Goal: Transaction & Acquisition: Purchase product/service

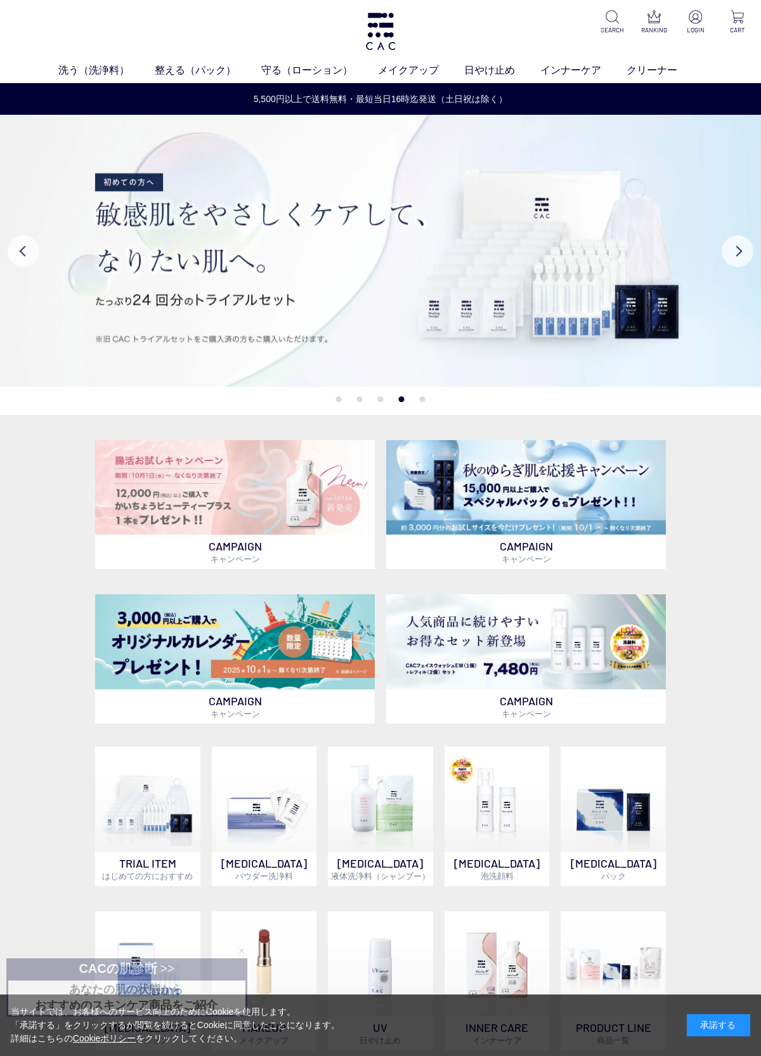
click at [428, 91] on link "ヘアパック" at bounding box center [423, 94] width 44 height 10
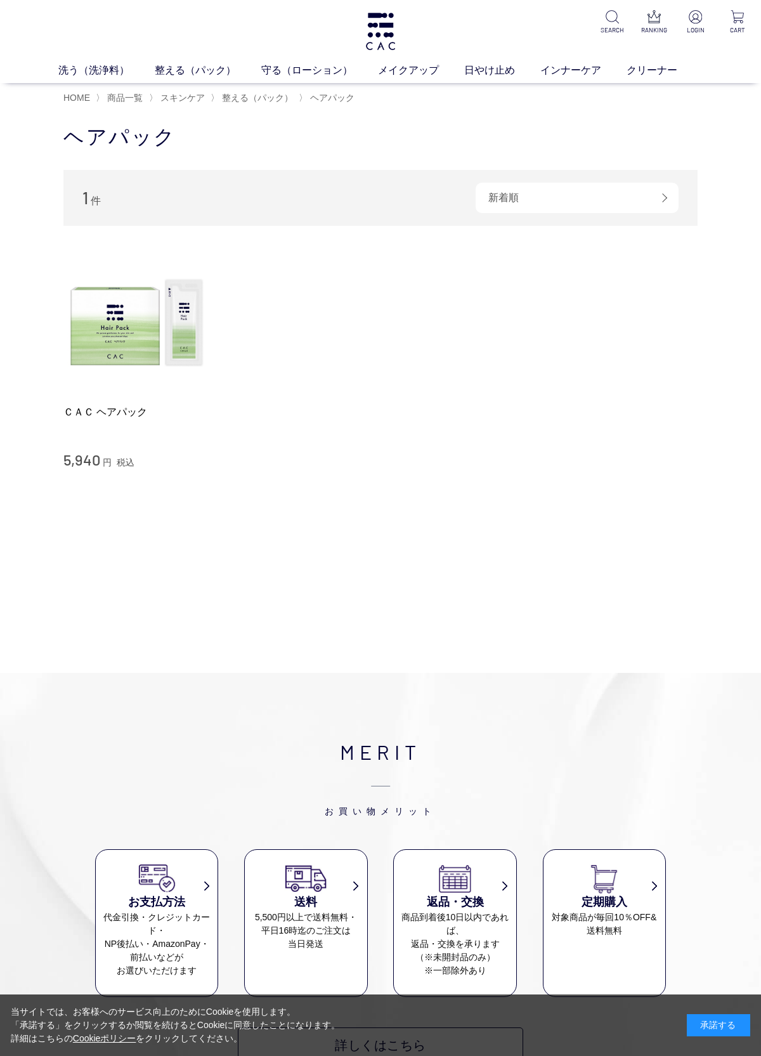
click at [128, 331] on img at bounding box center [135, 323] width 145 height 145
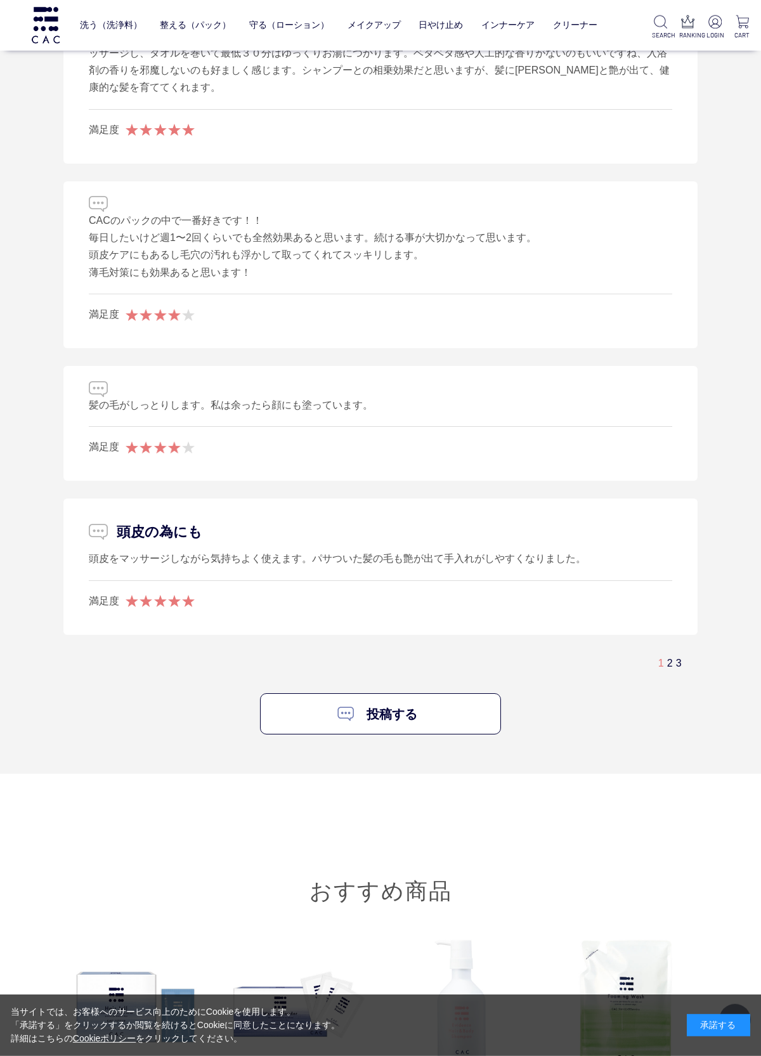
scroll to position [2514, 0]
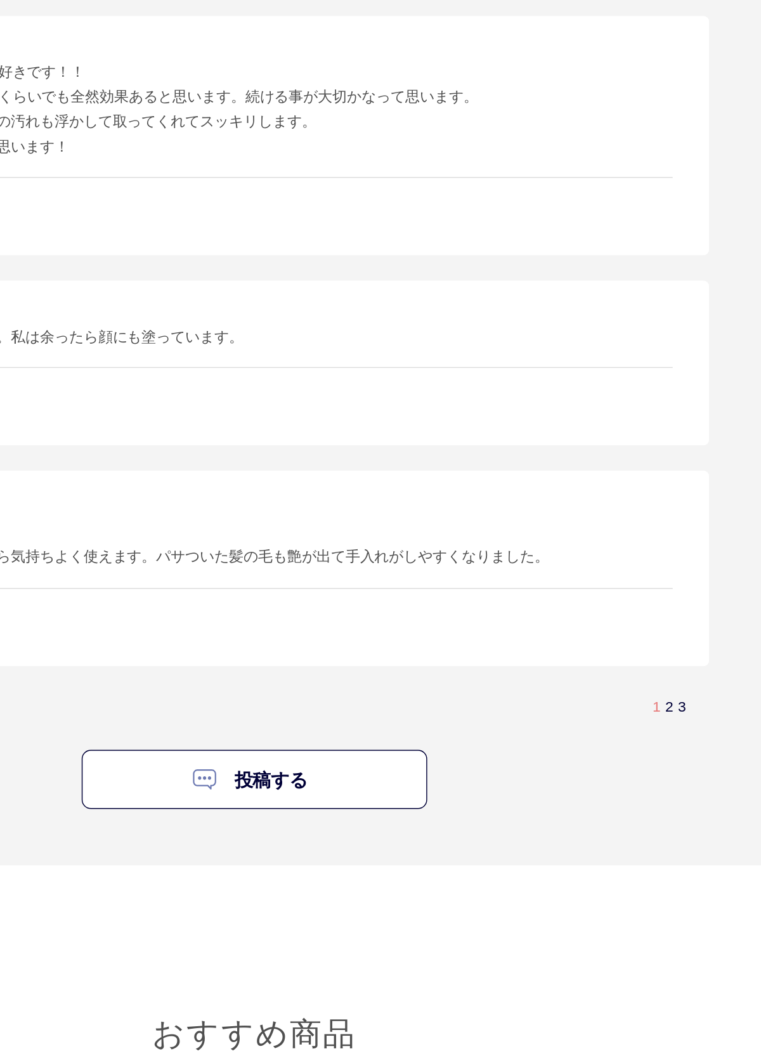
click at [668, 635] on link "2" at bounding box center [671, 640] width 6 height 11
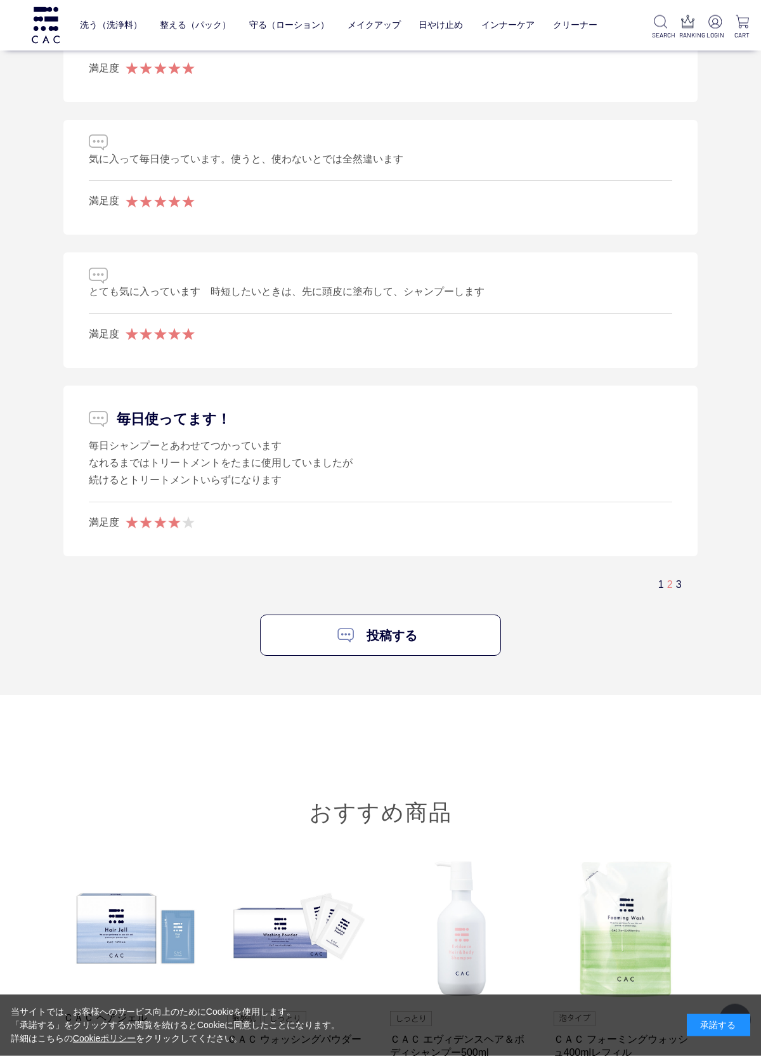
scroll to position [2730, 0]
click at [679, 578] on link "3" at bounding box center [679, 583] width 6 height 11
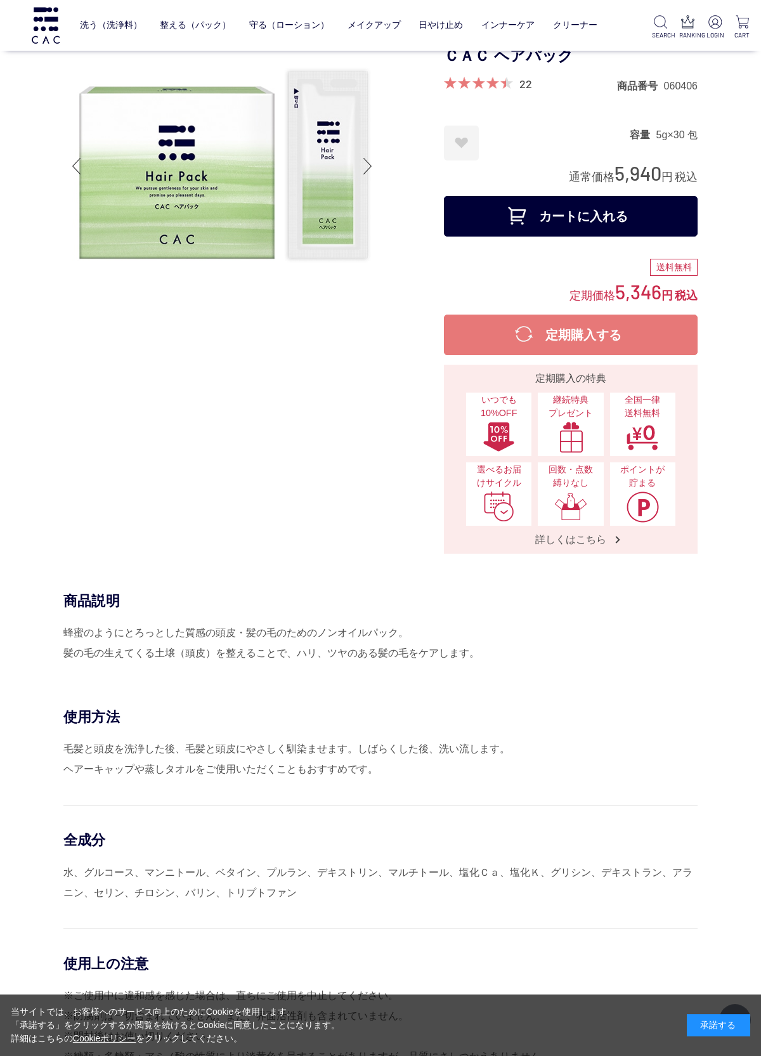
scroll to position [0, 0]
